Goal: Task Accomplishment & Management: Use online tool/utility

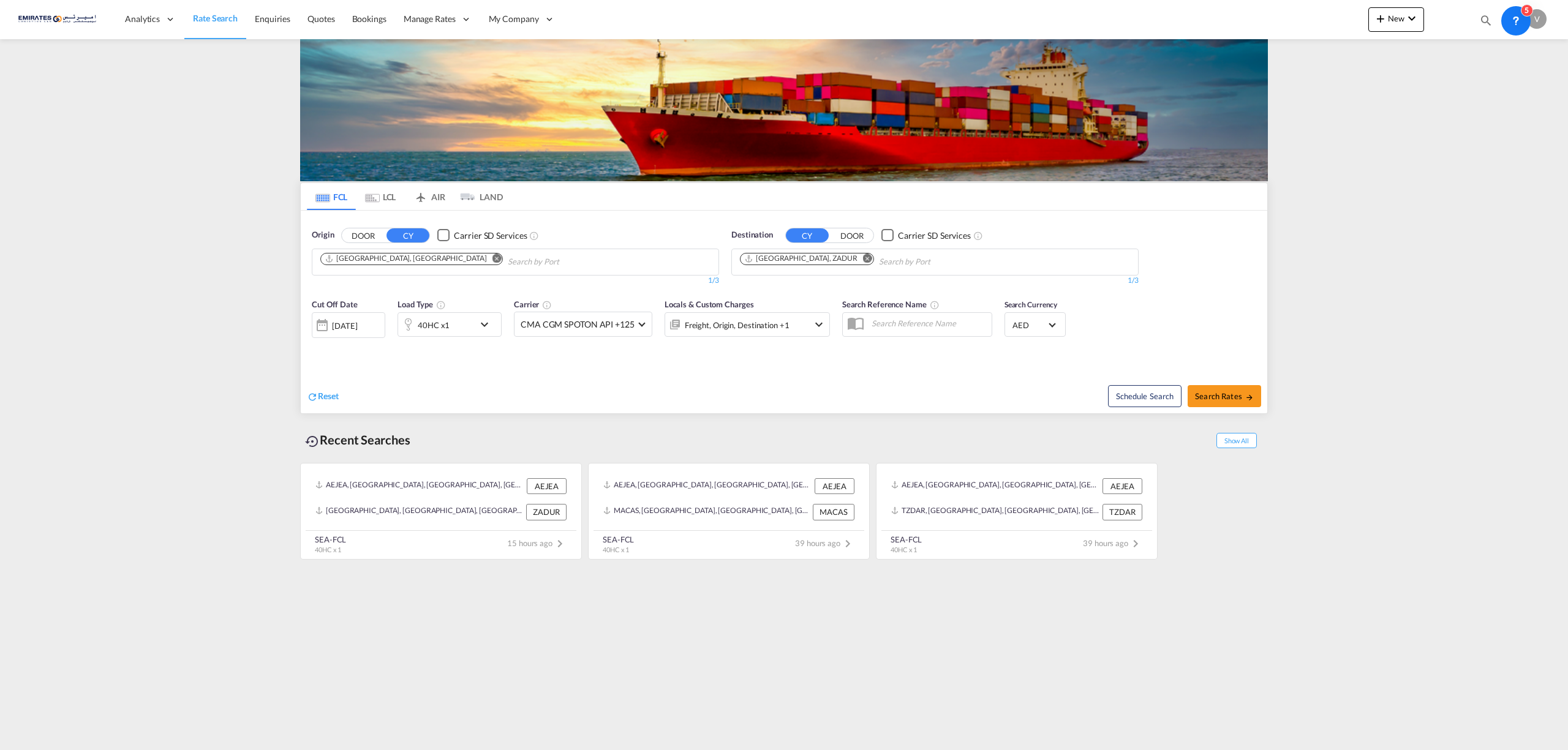
click at [863, 260] on md-icon "Remove" at bounding box center [867, 258] width 9 height 9
type input "t"
type input "tokyo"
click at [781, 285] on div "Tokyo Japan JPTYO" at bounding box center [835, 290] width 233 height 37
click at [1213, 398] on span "Search Rates" at bounding box center [1224, 396] width 59 height 10
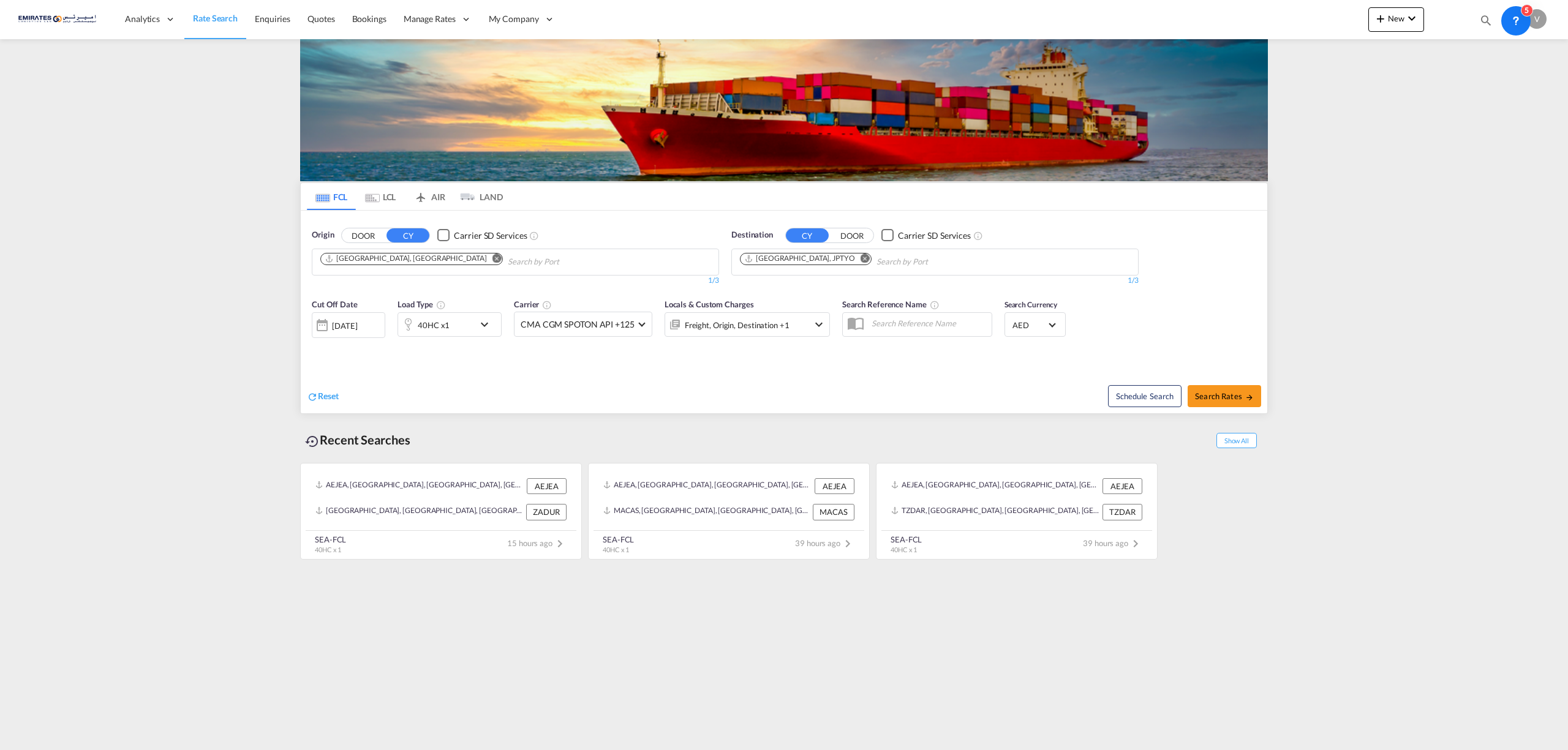
type input "AEJEA to JPTYO / 14 Aug 2025"
